Goal: Use online tool/utility: Utilize a website feature to perform a specific function

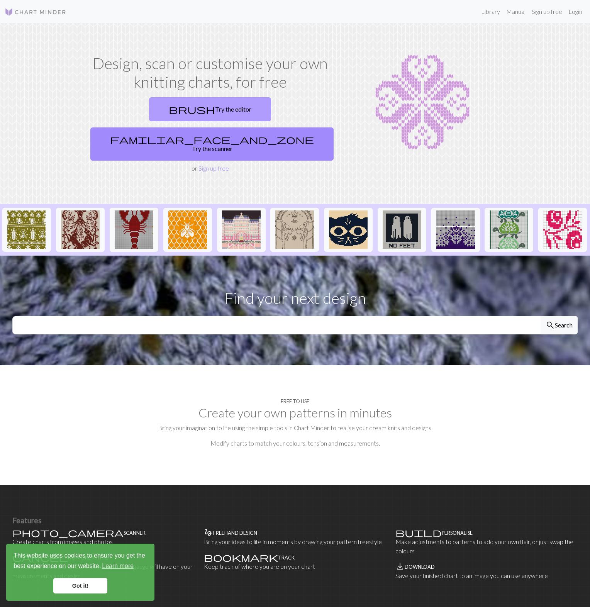
click at [153, 113] on link "brush Try the editor" at bounding box center [210, 109] width 122 height 24
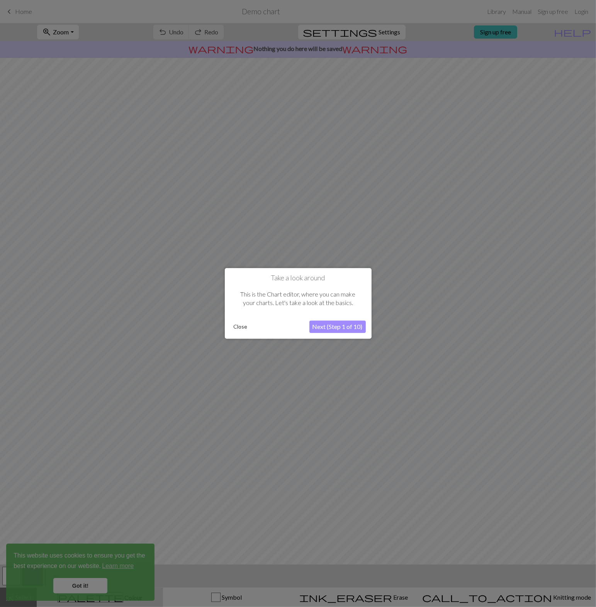
click at [340, 327] on button "Next (Step 1 of 10)" at bounding box center [337, 327] width 56 height 12
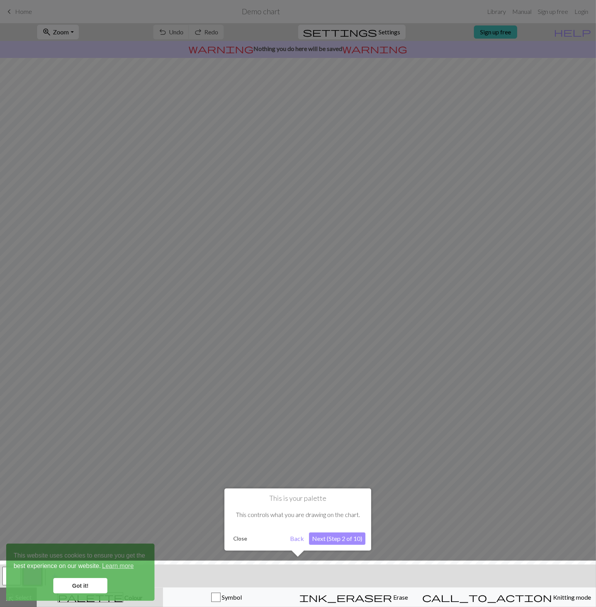
click at [348, 539] on button "Next (Step 2 of 10)" at bounding box center [337, 538] width 56 height 12
